Goal: Feedback & Contribution: Contribute content

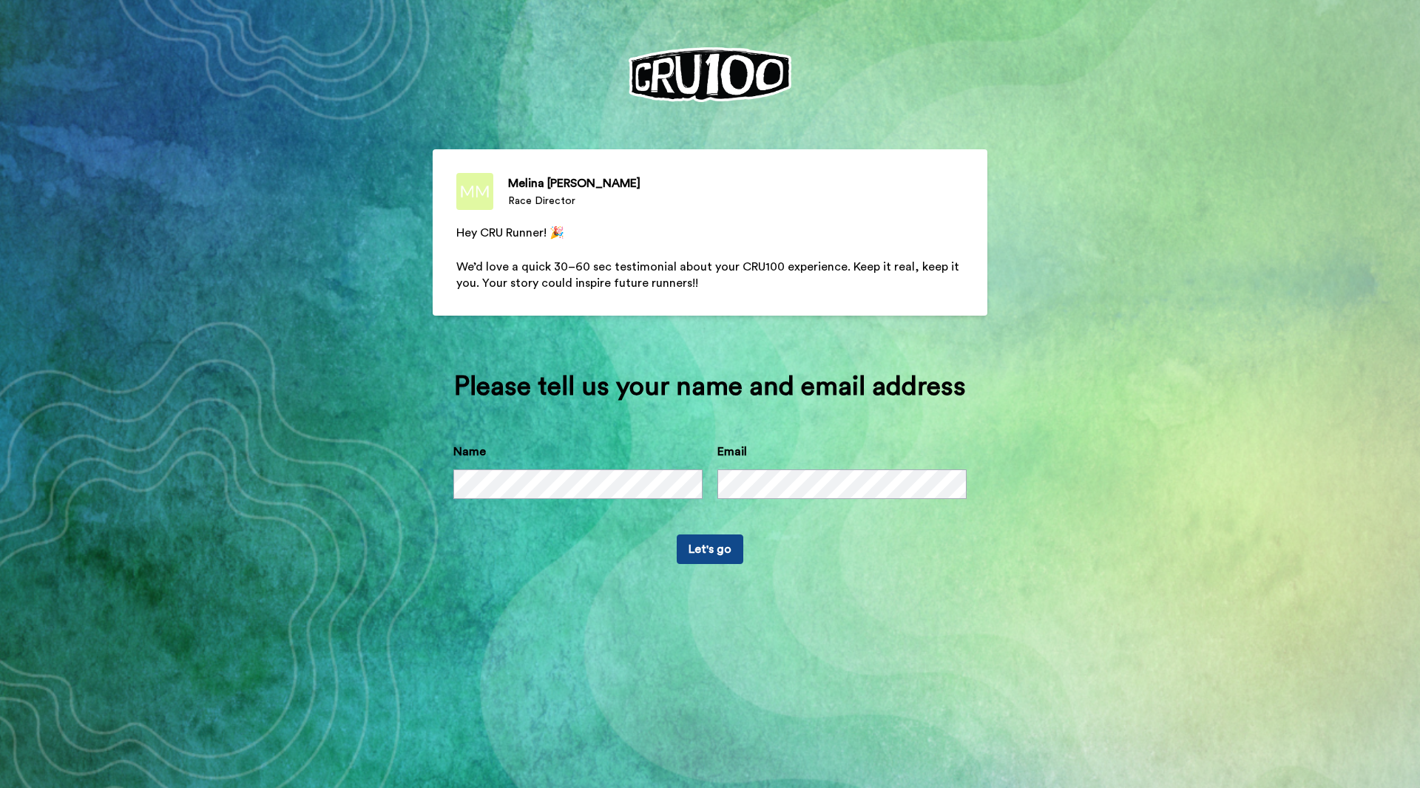
click at [637, 267] on span "We’d love a quick 30–60 sec testimonial about your CRU100 experience. Keep it r…" at bounding box center [709, 275] width 506 height 29
drag, startPoint x: 460, startPoint y: 268, endPoint x: 846, endPoint y: 268, distance: 386.0
click at [846, 268] on span "We’d love a quick 30–60 sec testimonial about your CRU100 experience. Keep it r…" at bounding box center [709, 275] width 506 height 29
click at [722, 256] on p "﻿" at bounding box center [709, 250] width 507 height 17
click at [665, 258] on p "﻿" at bounding box center [709, 250] width 507 height 17
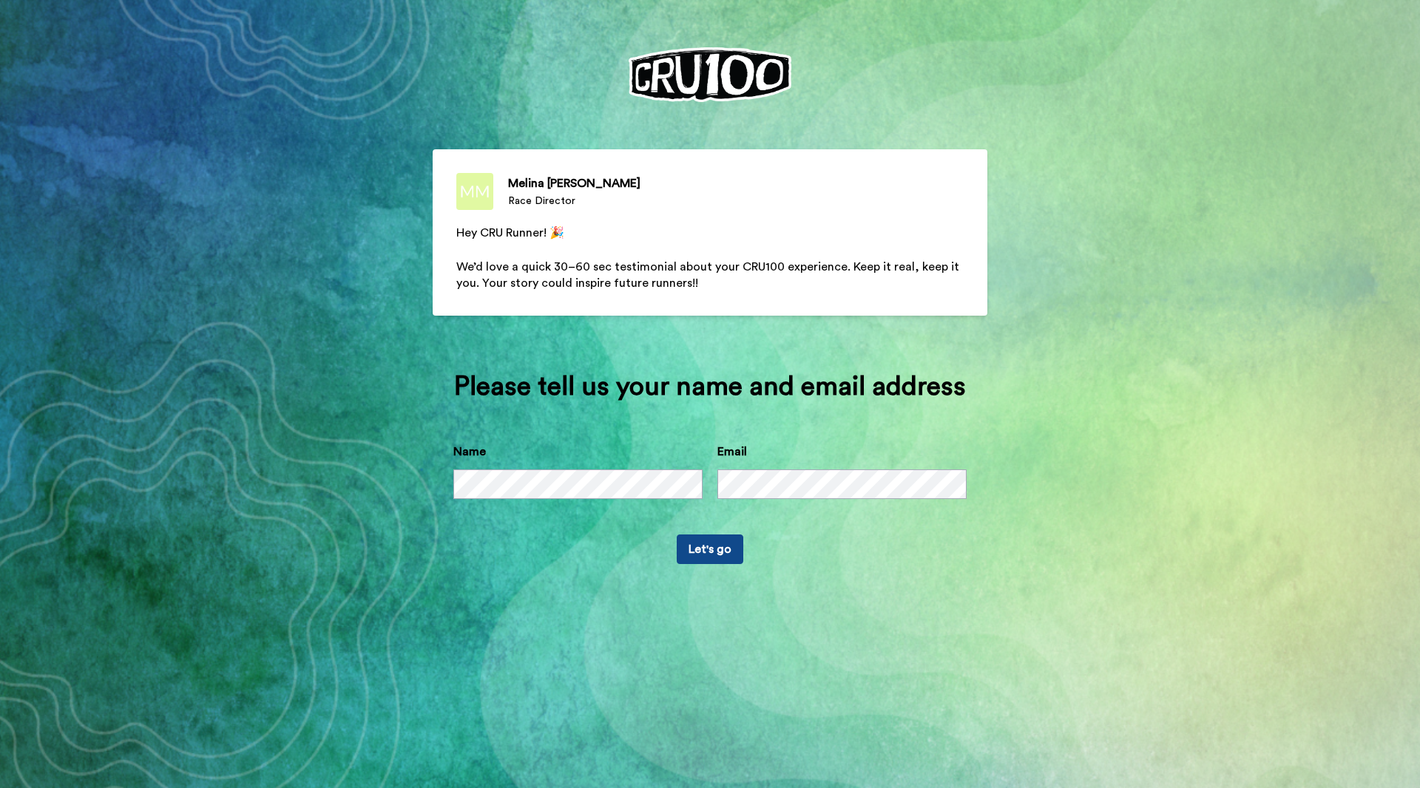
click at [665, 258] on p "﻿" at bounding box center [709, 250] width 507 height 17
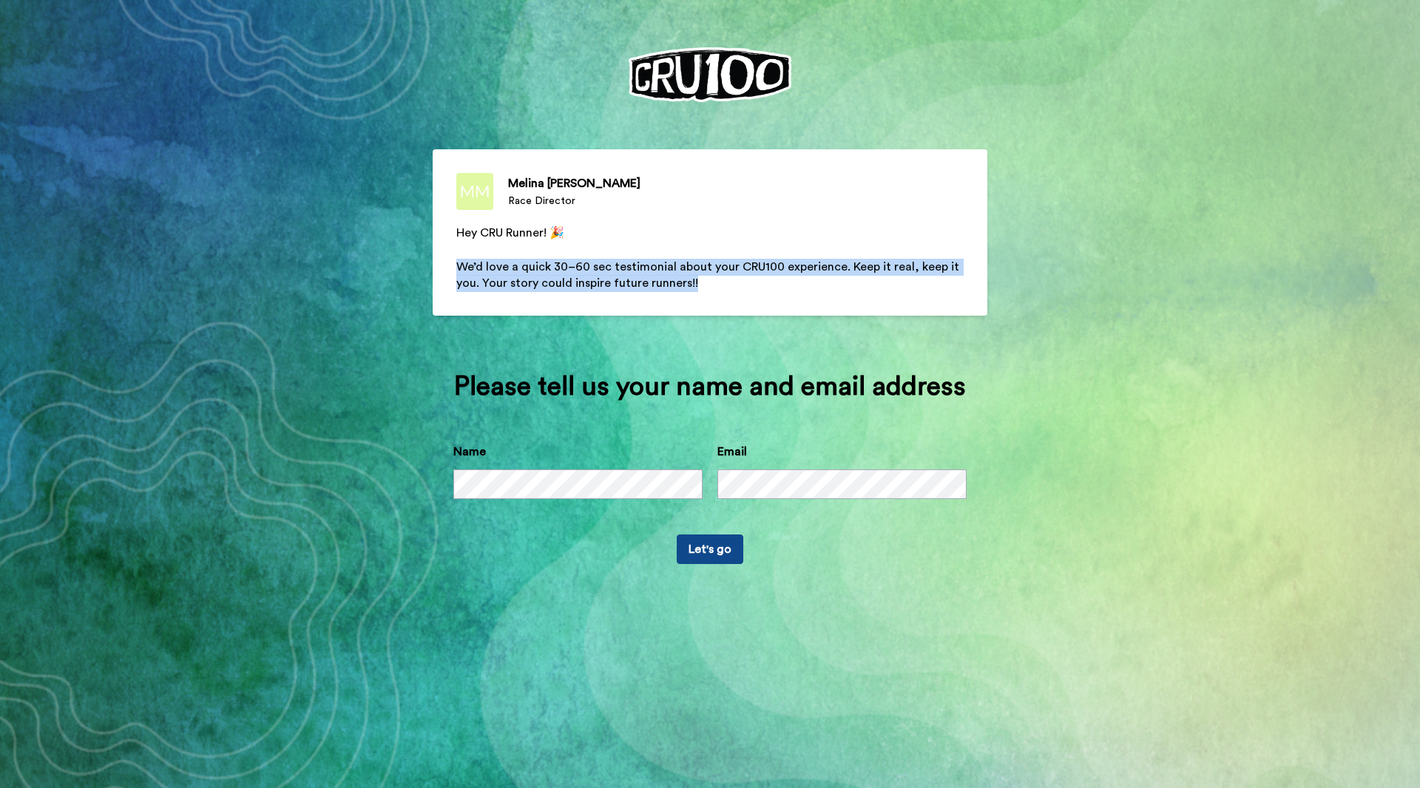
drag, startPoint x: 456, startPoint y: 264, endPoint x: 779, endPoint y: 279, distance: 322.7
click at [779, 279] on p "We’d love a quick 30–60 sec testimonial about your CRU100 experience. Keep it r…" at bounding box center [709, 276] width 507 height 34
copy span "We’d love a quick 30–60 sec testimonial about your CRU100 experience. Keep it r…"
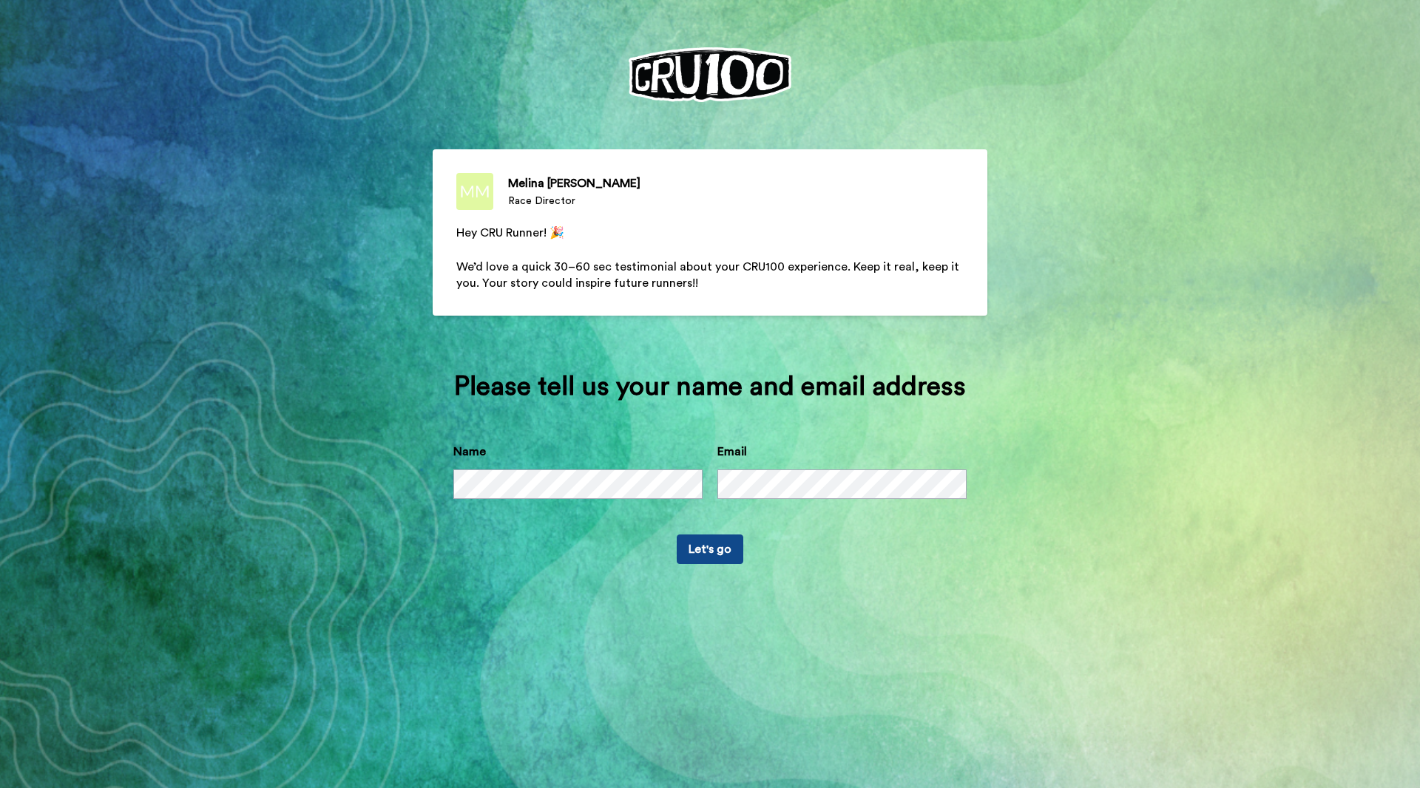
click at [677, 535] on button "Let's go" at bounding box center [710, 550] width 67 height 30
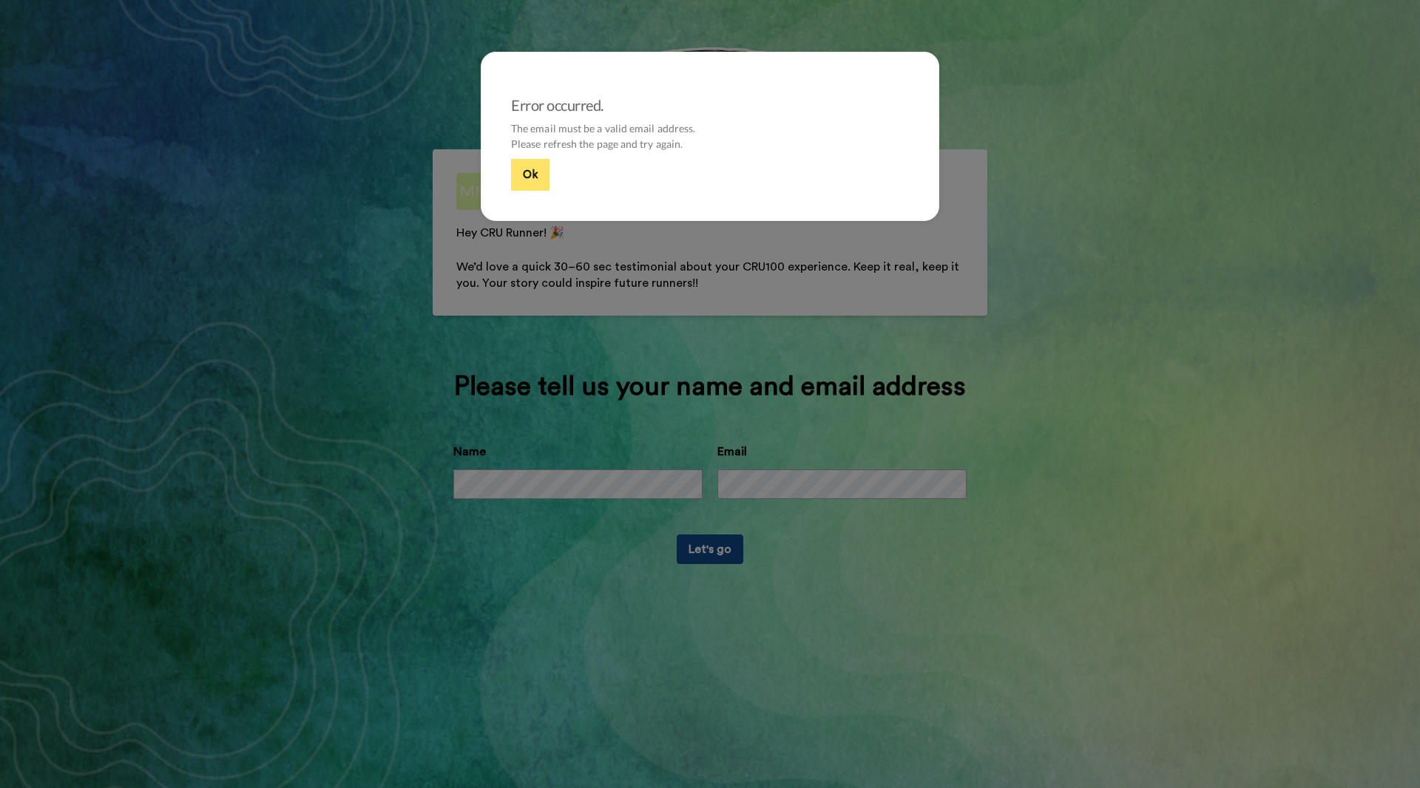
click at [538, 177] on button "Ok" at bounding box center [530, 175] width 38 height 32
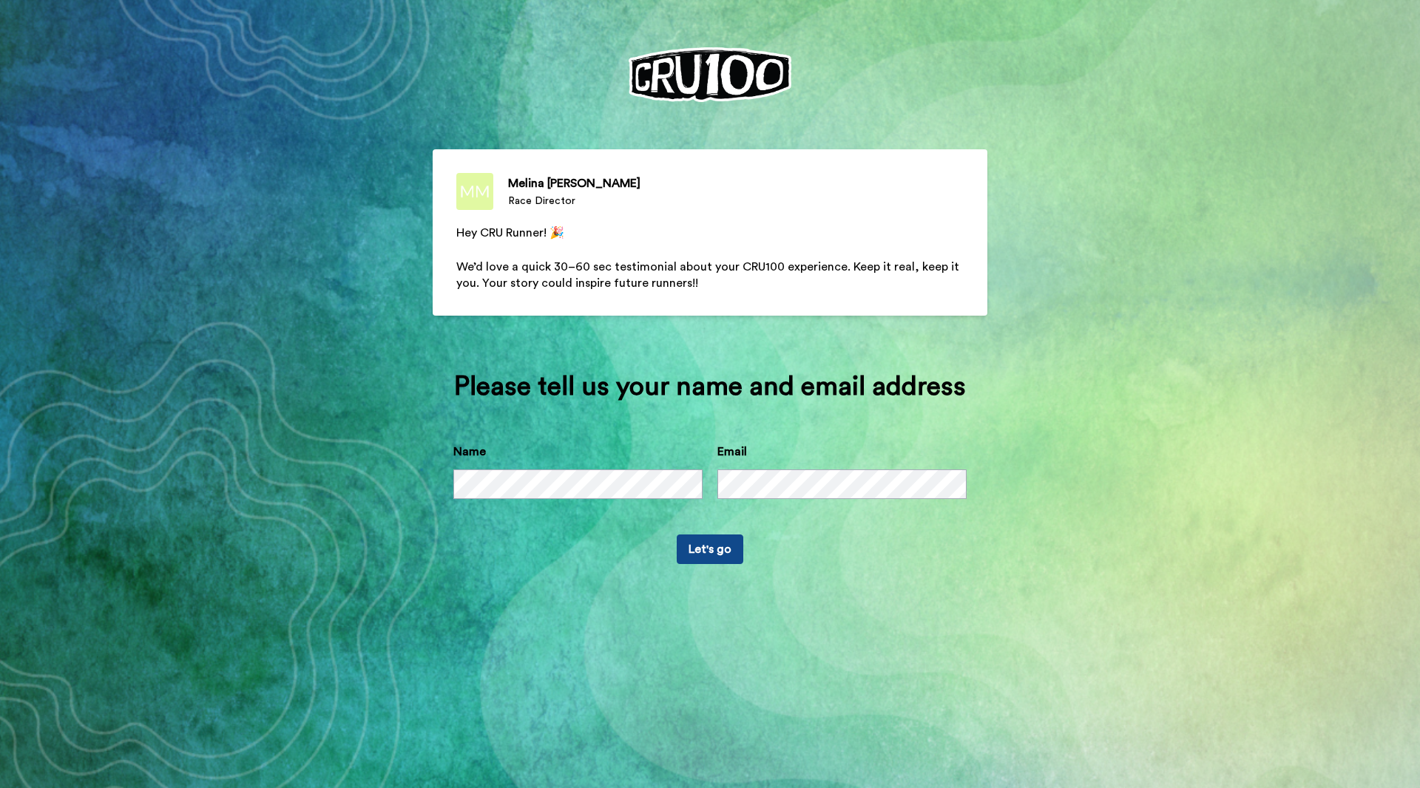
click at [696, 564] on button "Let's go" at bounding box center [710, 550] width 67 height 30
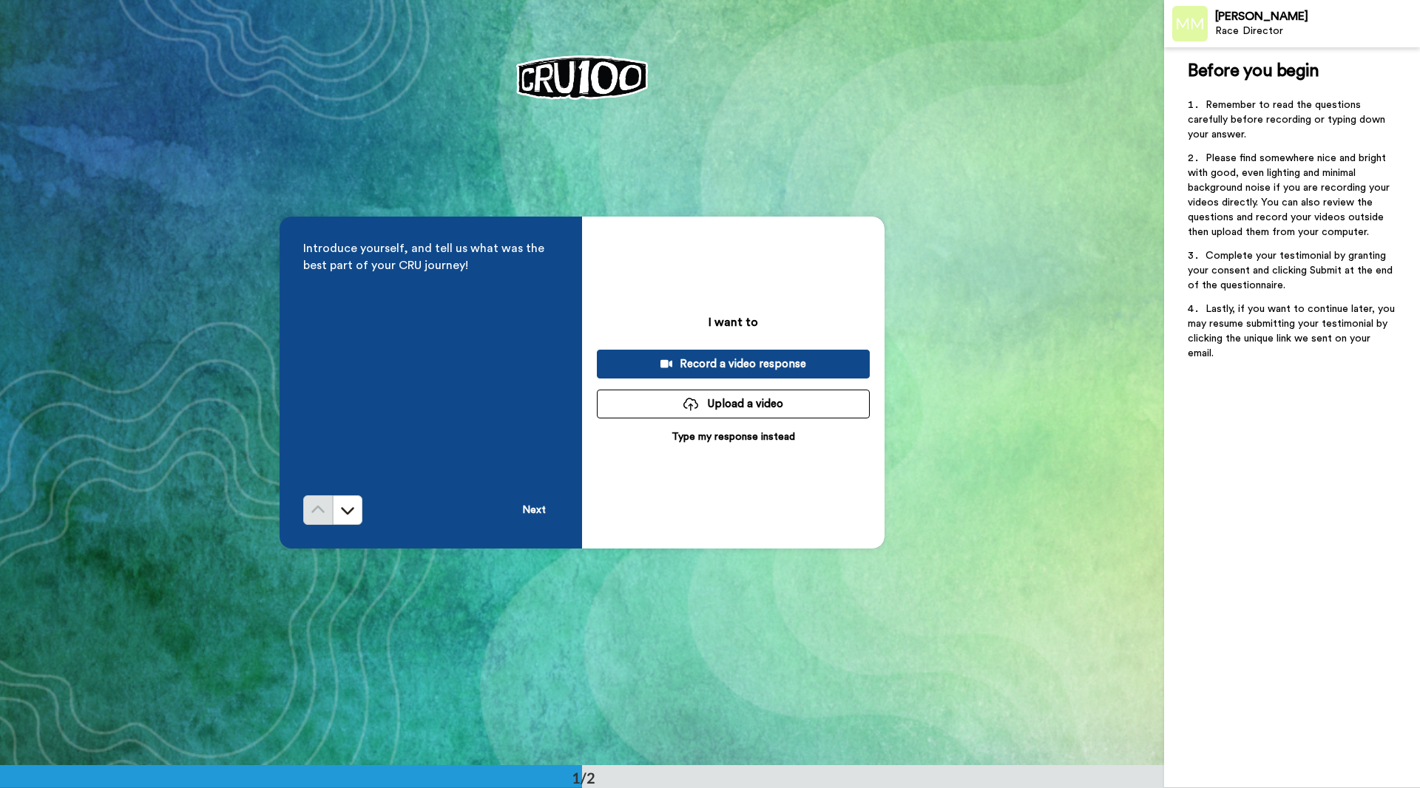
click at [697, 371] on div "Record a video response" at bounding box center [733, 364] width 249 height 16
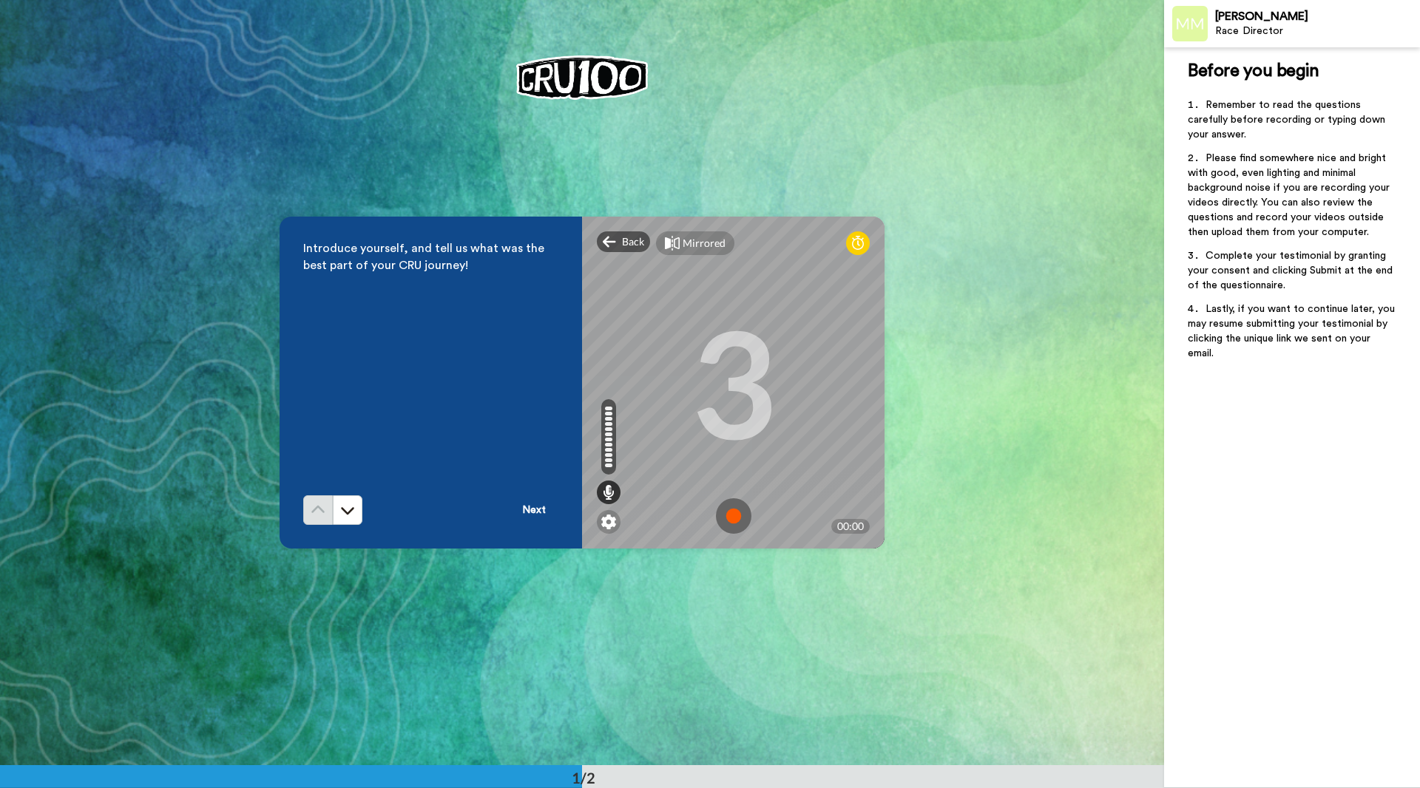
click at [739, 510] on img at bounding box center [733, 515] width 35 height 35
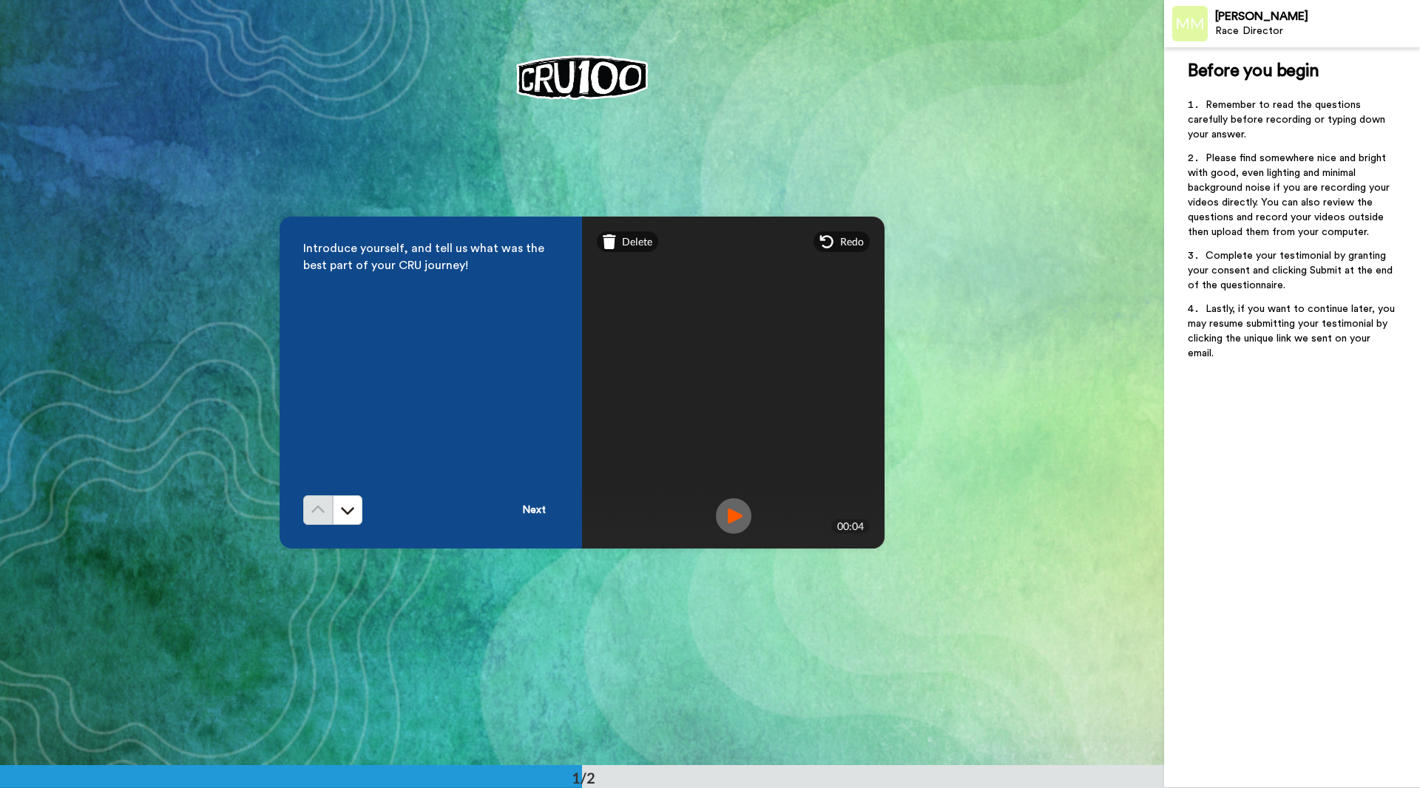
click at [534, 511] on button "Next" at bounding box center [533, 510] width 49 height 30
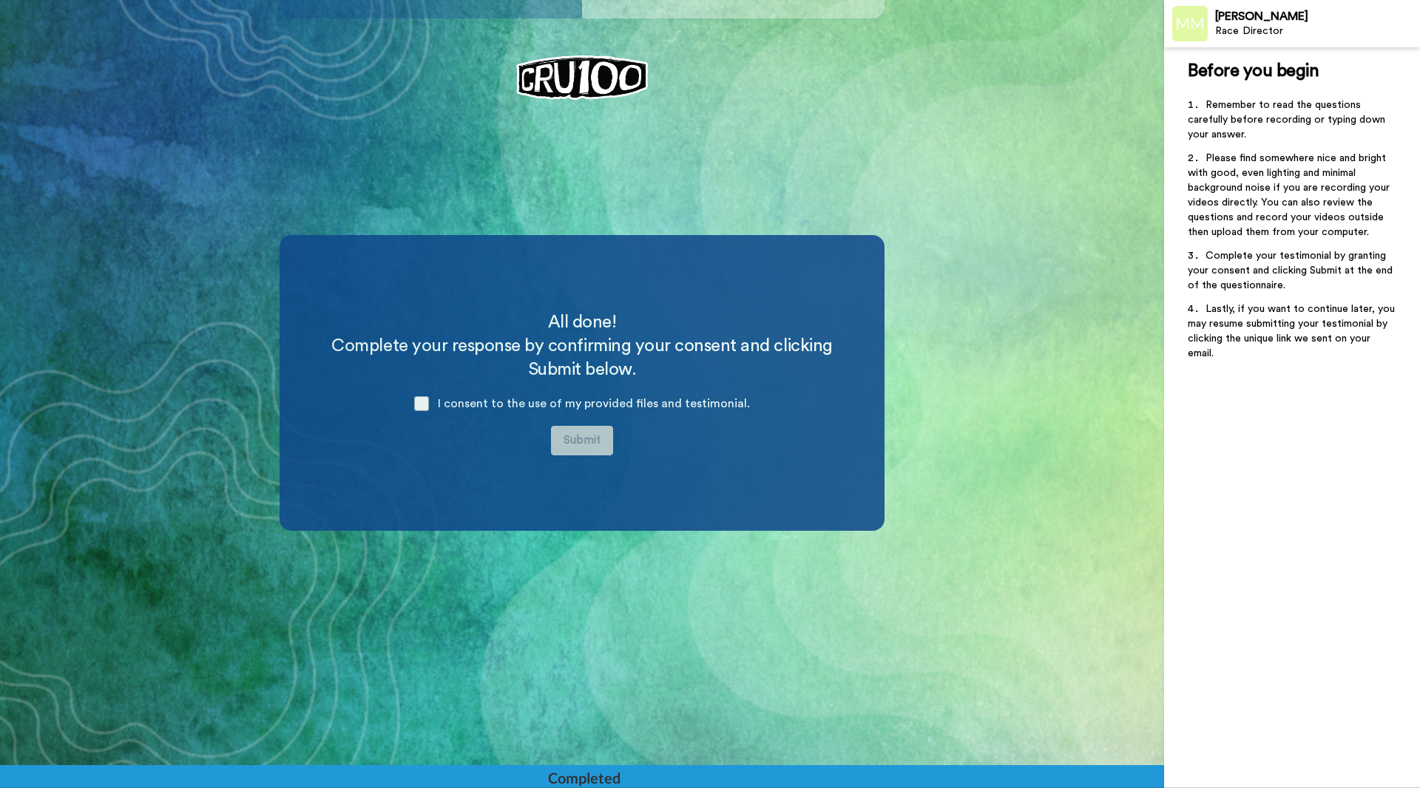
scroll to position [531, 0]
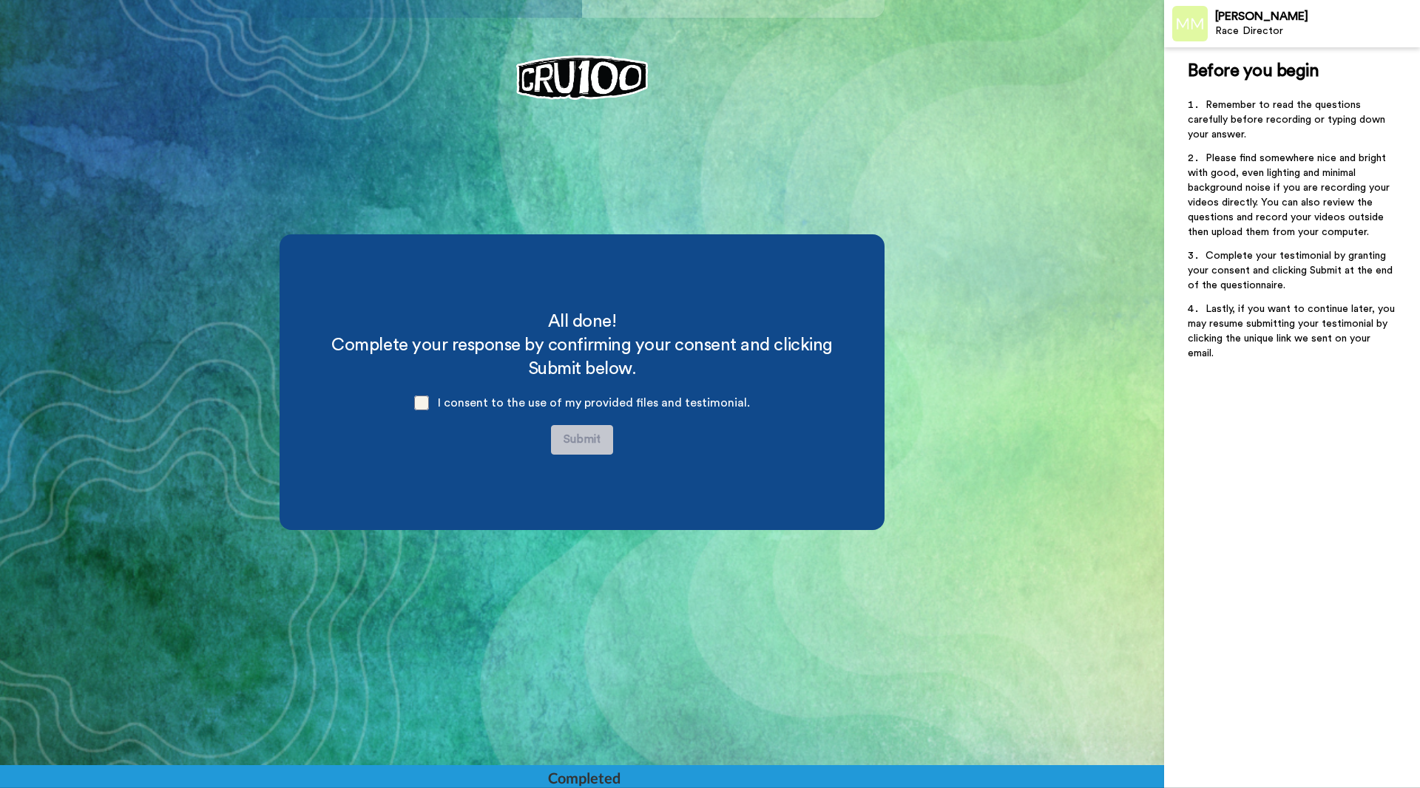
click at [429, 404] on span at bounding box center [421, 403] width 15 height 15
click at [593, 438] on button "Submit" at bounding box center [582, 440] width 62 height 30
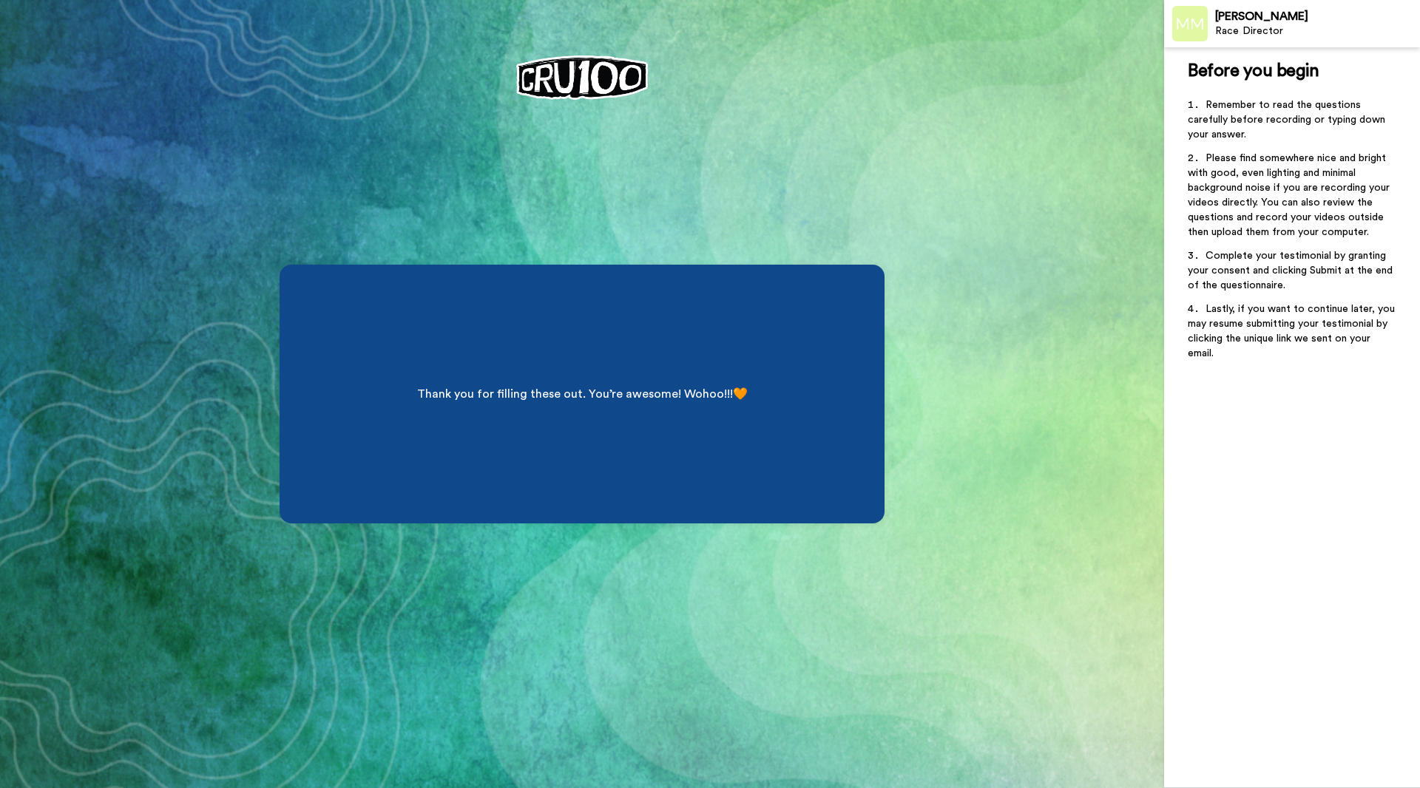
click at [1252, 22] on div "Melina Mellino" at bounding box center [1317, 17] width 204 height 14
click at [1196, 23] on img at bounding box center [1189, 23] width 35 height 35
